Goal: Task Accomplishment & Management: Manage account settings

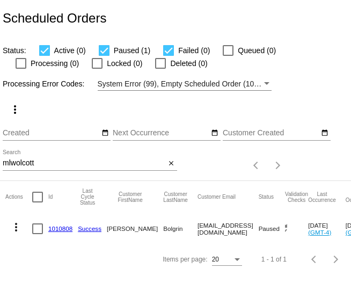
click at [107, 161] on input "mlwolcott" at bounding box center [84, 163] width 163 height 9
click at [172, 165] on mat-icon "close" at bounding box center [172, 164] width 8 height 9
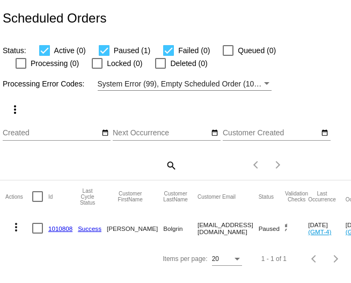
click at [114, 167] on div "search" at bounding box center [90, 165] width 175 height 17
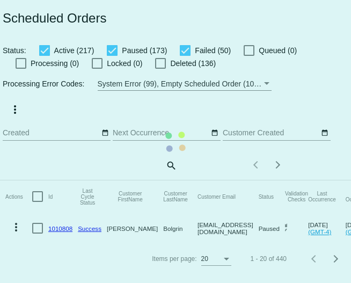
click at [171, 181] on mat-table "Actions Id Last Cycle Status Customer FirstName Customer LastName Customer Emai…" at bounding box center [234, 212] width 468 height 63
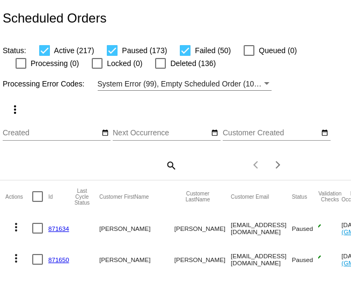
click at [174, 170] on mat-icon "search" at bounding box center [170, 165] width 13 height 17
click at [100, 166] on input "Search" at bounding box center [90, 163] width 175 height 9
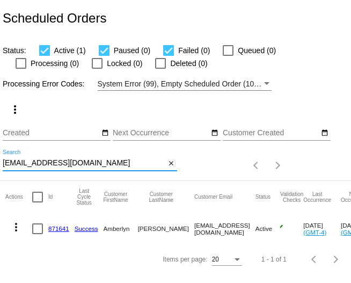
type input "[EMAIL_ADDRESS][DOMAIN_NAME]"
click at [61, 231] on link "871641" at bounding box center [58, 228] width 21 height 7
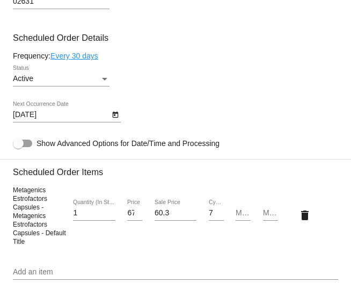
scroll to position [674, 0]
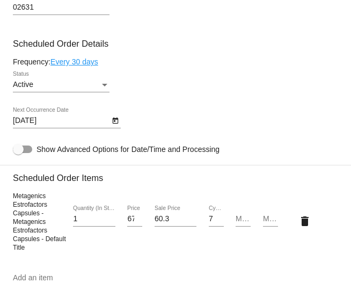
click at [101, 89] on div "Status" at bounding box center [105, 85] width 10 height 9
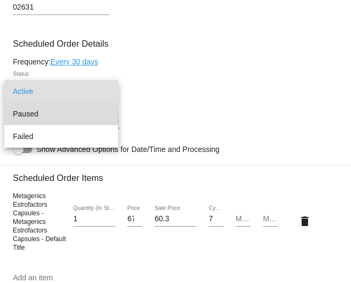
click at [56, 109] on span "Paused" at bounding box center [61, 114] width 97 height 23
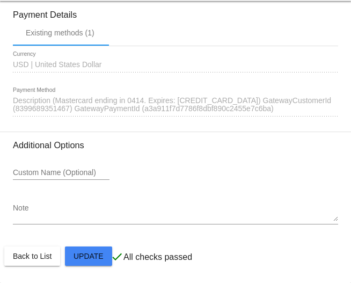
scroll to position [1161, 0]
